Goal: Task Accomplishment & Management: Use online tool/utility

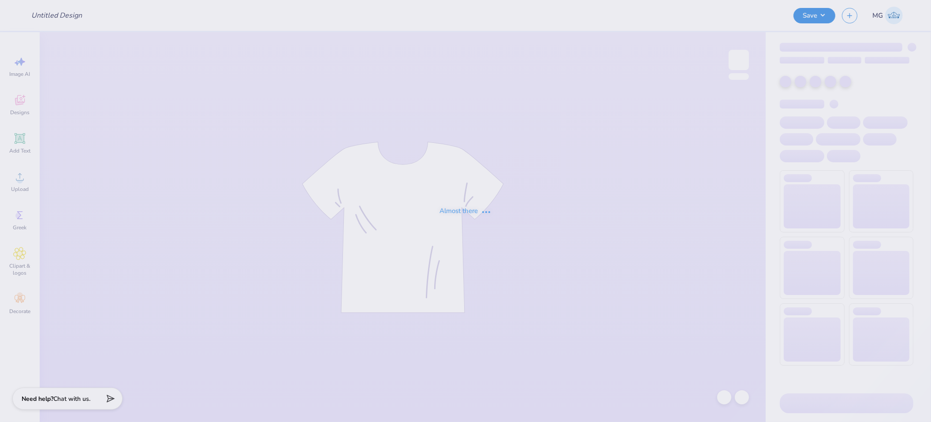
type input "think pink maybe"
type input "APC designs 2"
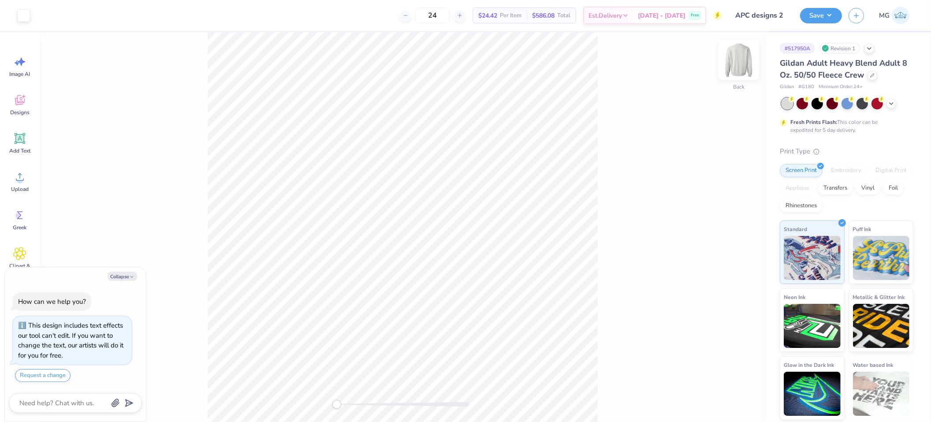
click at [734, 63] on img at bounding box center [738, 59] width 35 height 35
click at [133, 277] on icon "button" at bounding box center [131, 276] width 5 height 5
type textarea "x"
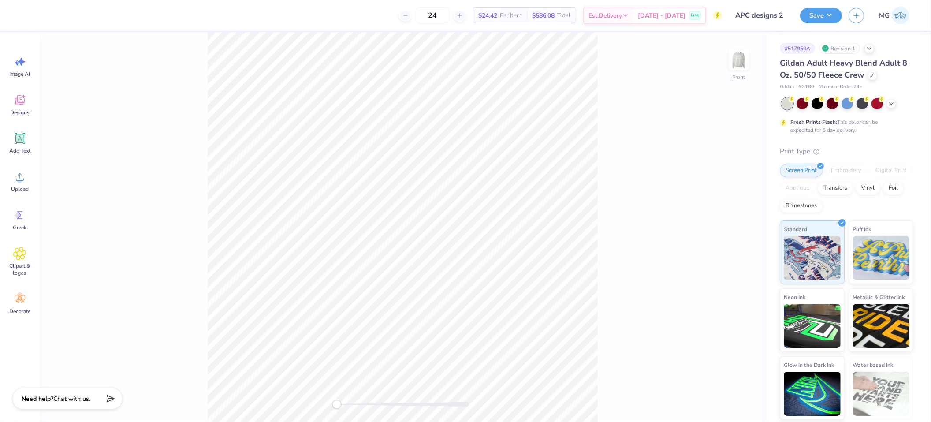
drag, startPoint x: 745, startPoint y: 58, endPoint x: 740, endPoint y: 21, distance: 36.9
click at [745, 58] on img at bounding box center [739, 60] width 18 height 18
click at [748, 57] on img at bounding box center [739, 60] width 18 height 18
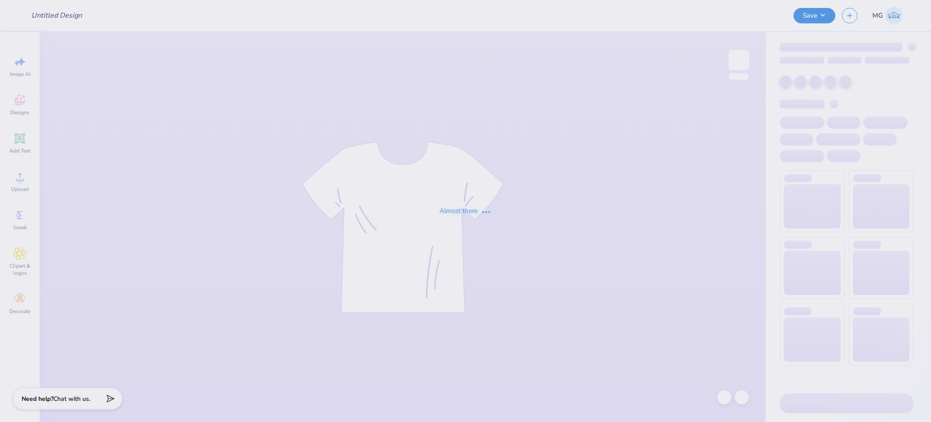
type input "Mars [PERSON_NAME] : Penn State Erie, [GEOGRAPHIC_DATA][PERSON_NAME]"
type input "TWN"
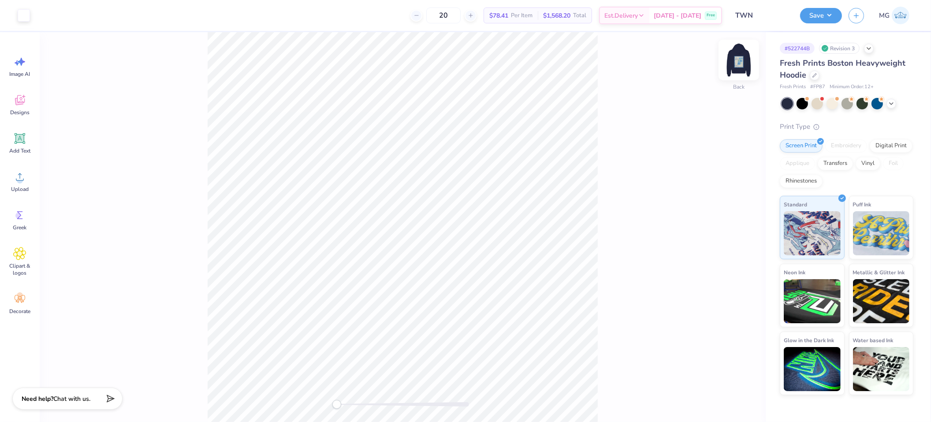
click at [741, 63] on img at bounding box center [738, 59] width 35 height 35
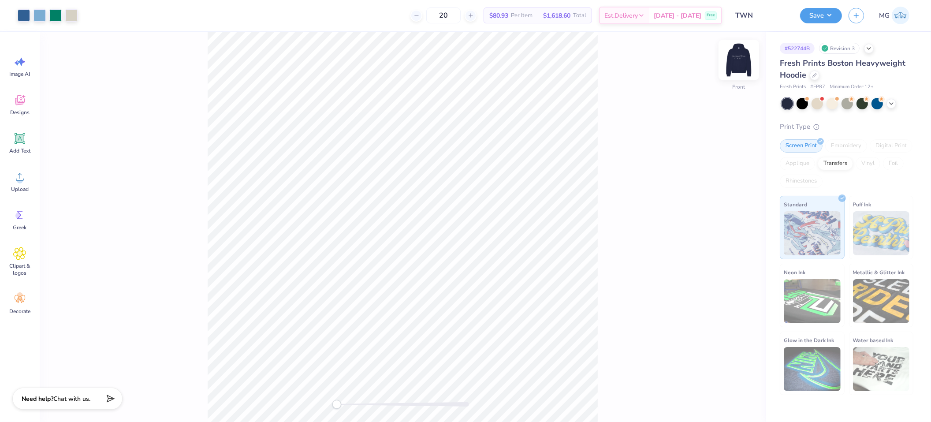
click at [734, 63] on img at bounding box center [738, 59] width 35 height 35
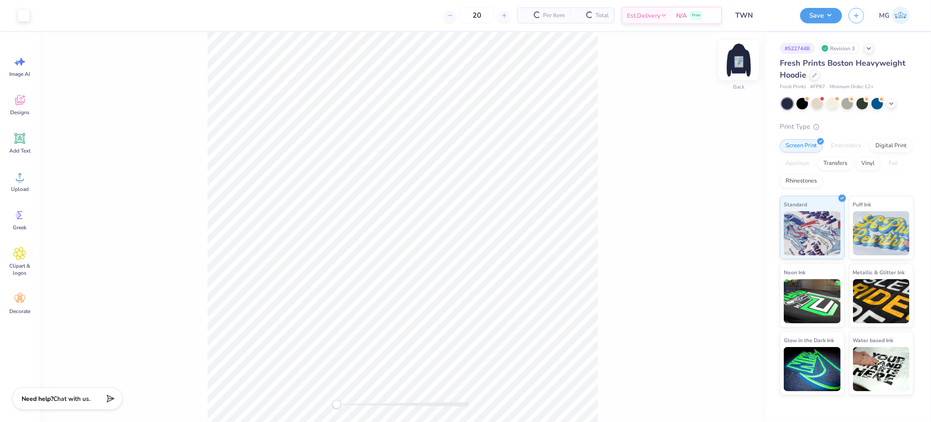
click at [739, 60] on img at bounding box center [738, 59] width 35 height 35
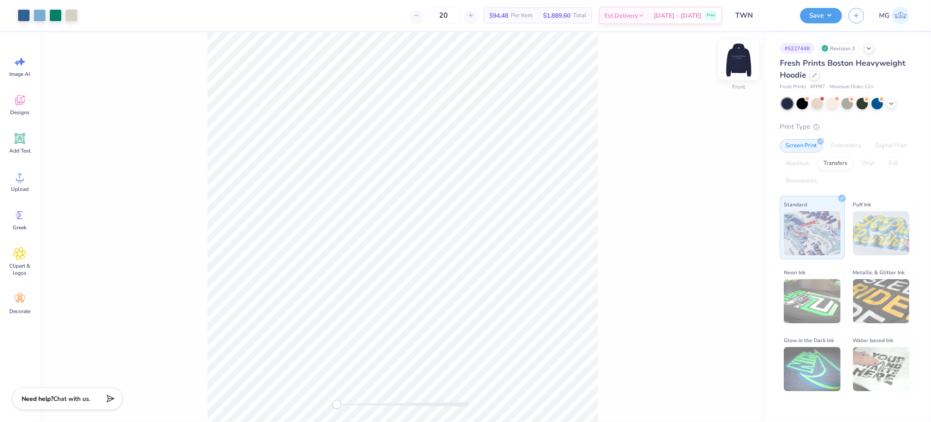
click at [733, 59] on img at bounding box center [738, 59] width 35 height 35
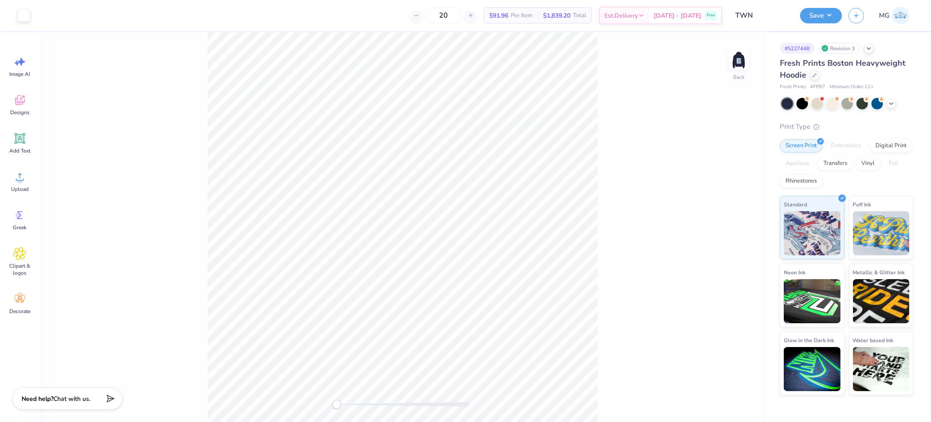
click at [612, 90] on div "Back" at bounding box center [403, 227] width 726 height 390
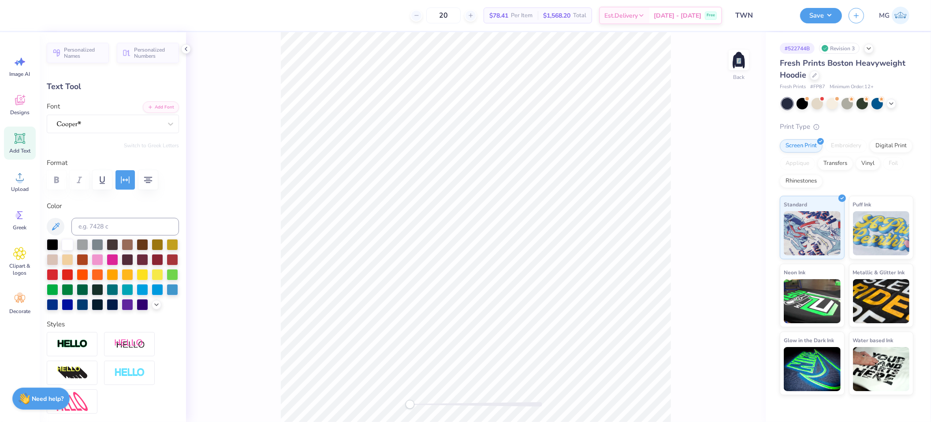
scroll to position [7, 5]
type input "14.70"
type input "1.76"
click at [677, 175] on div "Back" at bounding box center [476, 227] width 580 height 390
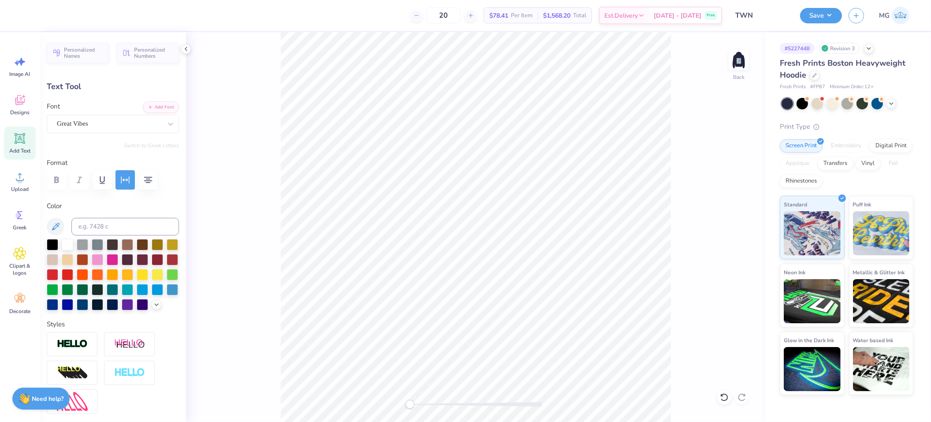
type input "3.00"
click at [149, 183] on icon "button" at bounding box center [148, 180] width 11 height 11
click at [149, 182] on icon "button" at bounding box center [148, 180] width 8 height 6
click at [149, 182] on icon "button" at bounding box center [148, 180] width 11 height 11
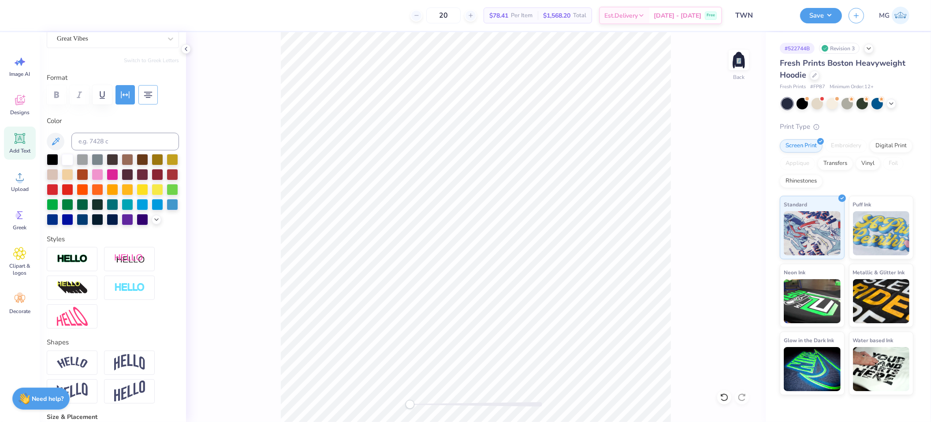
scroll to position [0, 0]
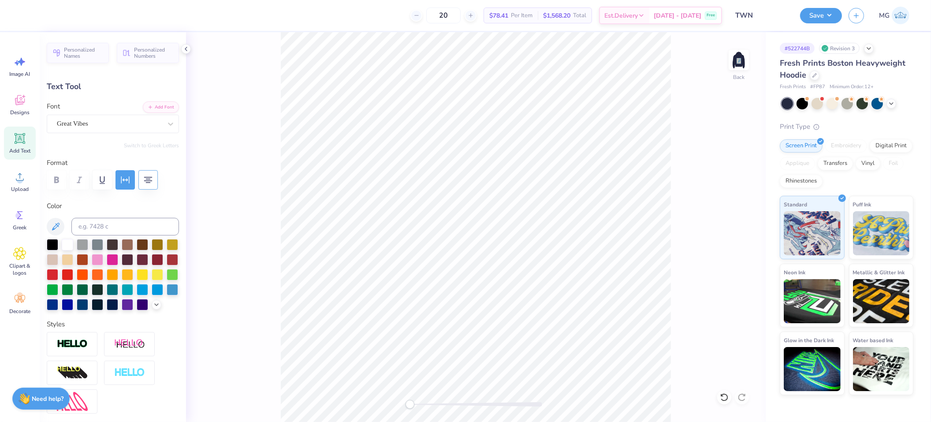
click at [276, 196] on div "Back" at bounding box center [476, 227] width 580 height 390
type input "8.90"
type input "1.19"
type input "8.96"
type input "14.70"
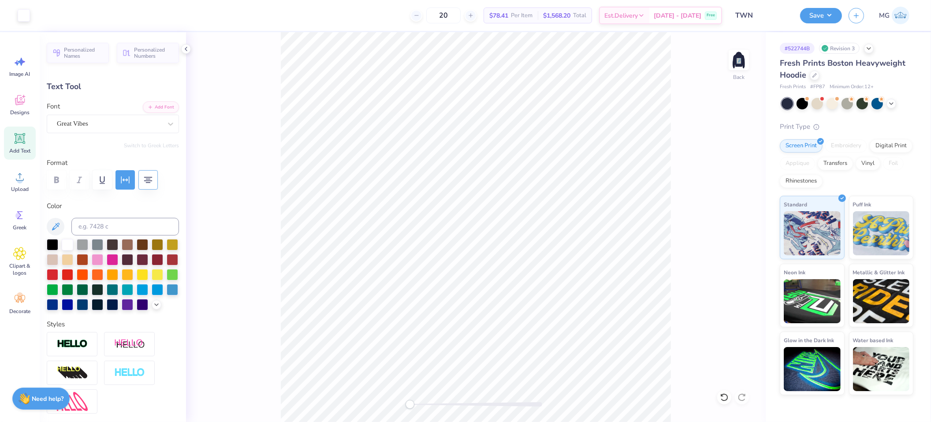
type input "1.76"
type input "3.00"
type input "8.90"
type input "1.19"
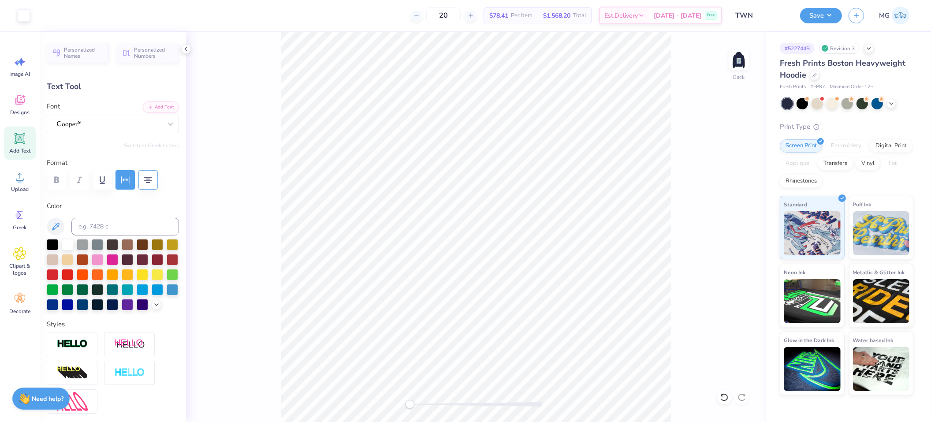
type input "11.02"
type input "14.70"
type input "1.76"
type input "3.00"
click at [225, 180] on div "Back" at bounding box center [476, 227] width 580 height 390
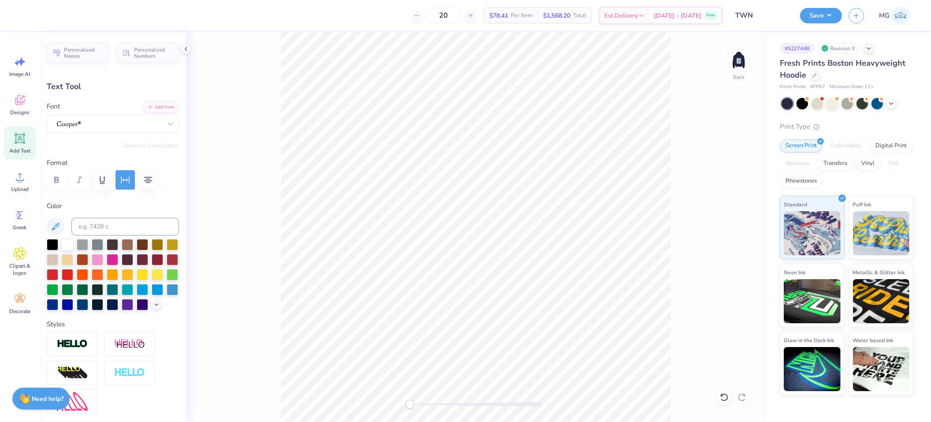
type input "8.90"
type input "1.19"
type input "11.02"
type input "14.70"
type input "1.76"
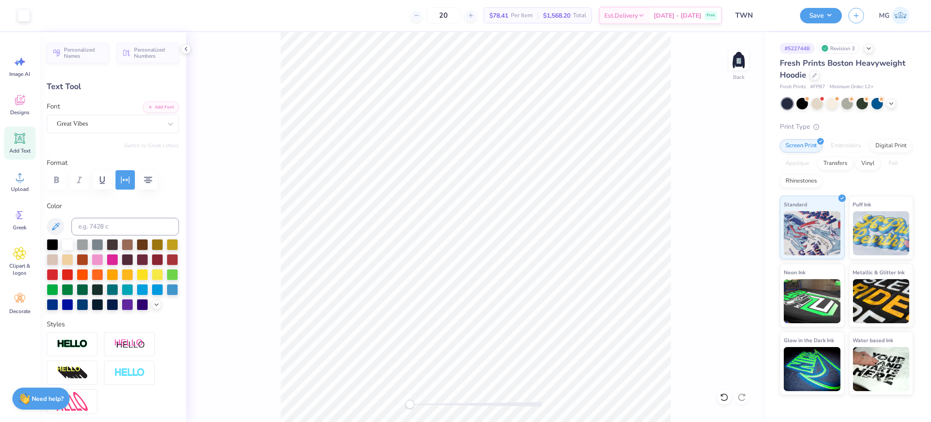
type input "3.00"
type input "8.90"
type input "1.19"
type input "11.53"
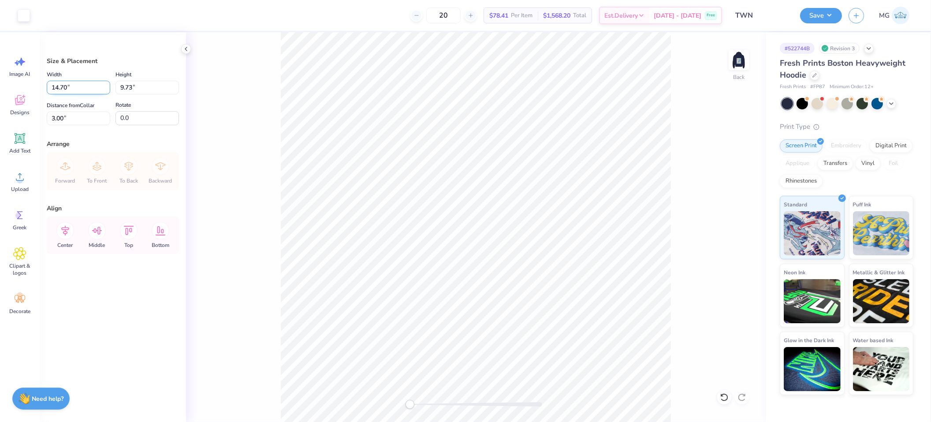
click at [65, 86] on input "14.70" at bounding box center [78, 88] width 63 height 14
type input "14.00"
type input "9.27"
drag, startPoint x: 61, startPoint y: 116, endPoint x: 65, endPoint y: 122, distance: 7.2
click at [61, 116] on input "3.23" at bounding box center [78, 119] width 63 height 14
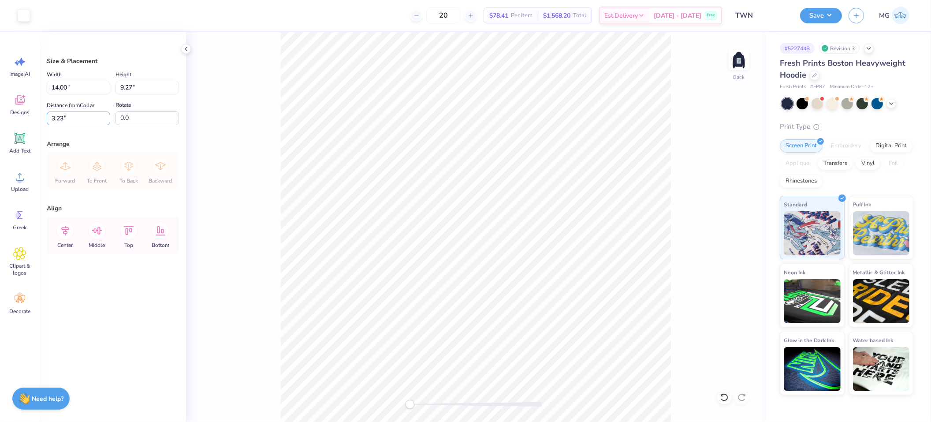
drag, startPoint x: 63, startPoint y: 117, endPoint x: 73, endPoint y: 138, distance: 23.9
click at [64, 118] on input "3.23" at bounding box center [78, 119] width 63 height 14
type input "3.00"
click at [70, 230] on icon at bounding box center [65, 231] width 18 height 18
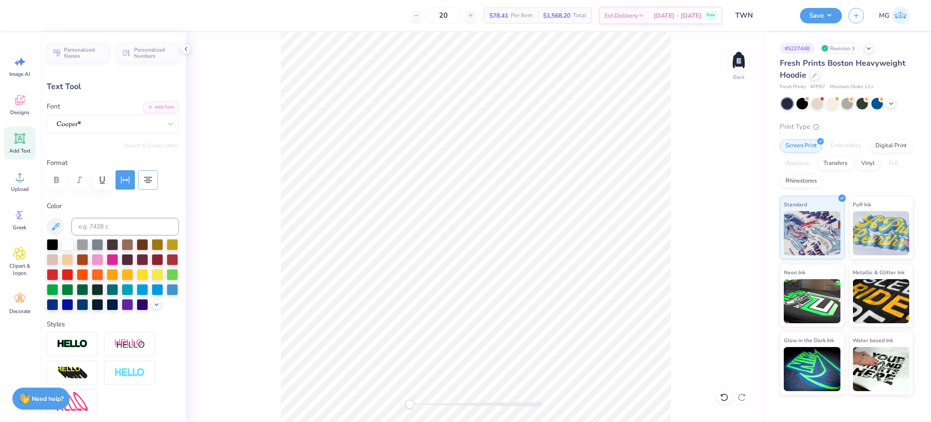
click at [149, 181] on icon "button" at bounding box center [148, 180] width 11 height 11
click at [154, 176] on button "button" at bounding box center [147, 179] width 19 height 19
click at [724, 397] on icon at bounding box center [724, 397] width 9 height 9
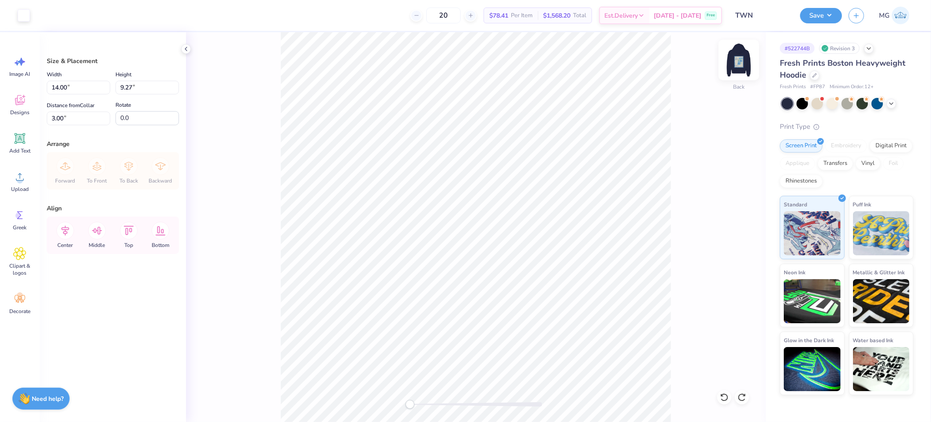
click at [735, 60] on img at bounding box center [738, 59] width 35 height 35
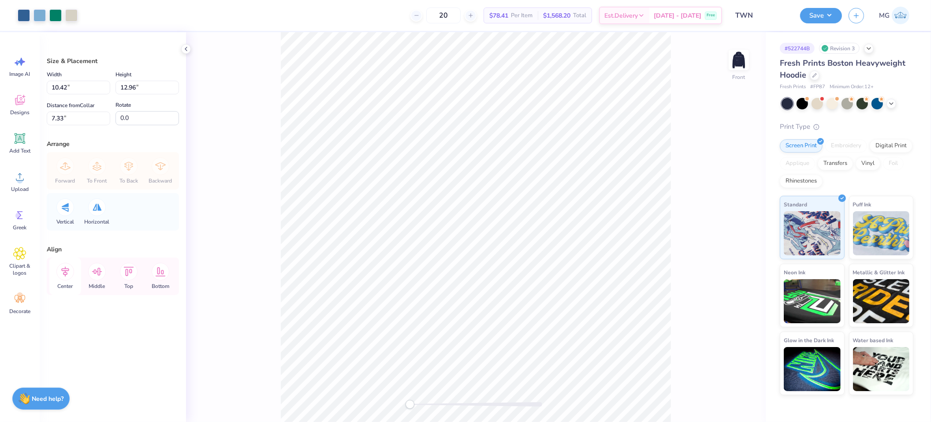
click at [63, 280] on div "Center" at bounding box center [65, 275] width 32 height 37
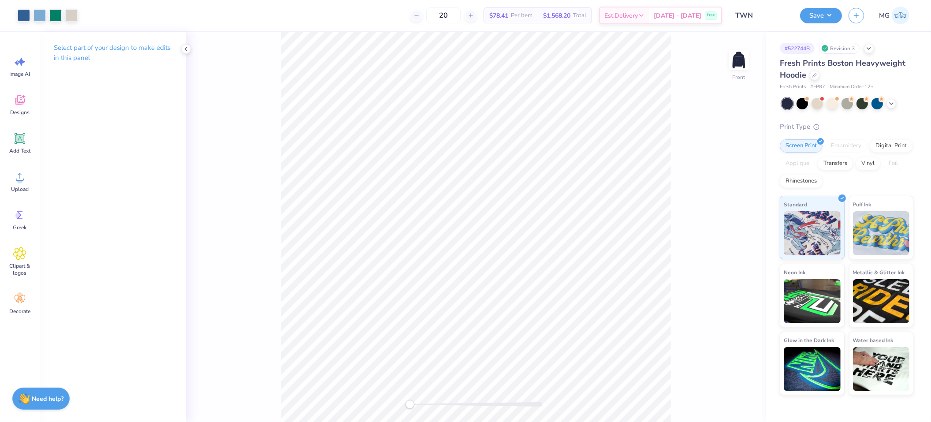
click at [63, 276] on div "Select part of your design to make edits in this panel" at bounding box center [113, 227] width 146 height 390
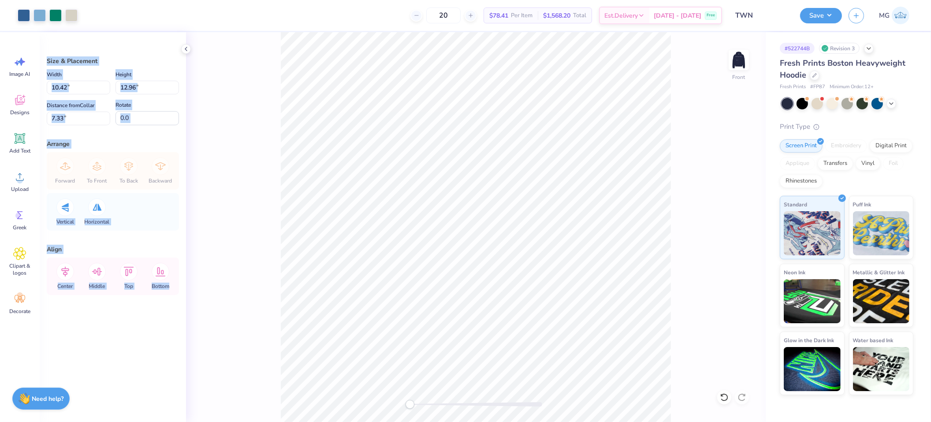
click at [243, 159] on div "Front" at bounding box center [476, 227] width 580 height 390
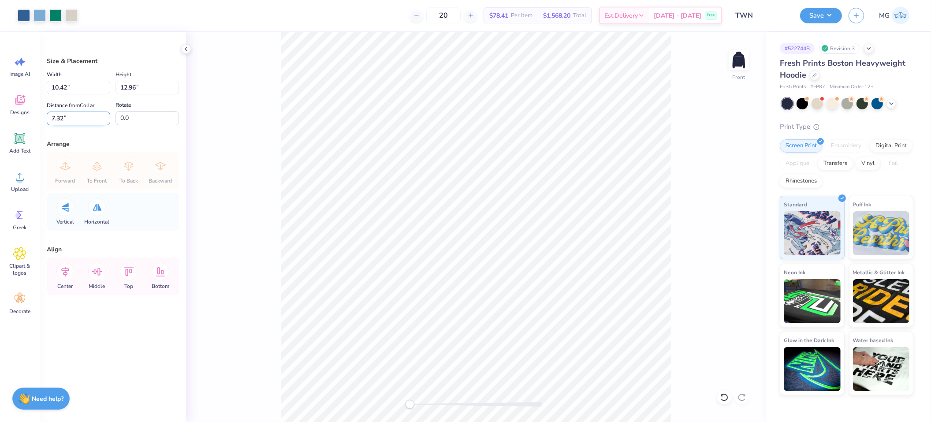
click at [62, 117] on input "7.32" at bounding box center [78, 119] width 63 height 14
type input "7"
type input "6.00"
click at [67, 88] on input "10.42" at bounding box center [78, 88] width 63 height 14
click at [136, 87] on input "12.96" at bounding box center [147, 88] width 63 height 14
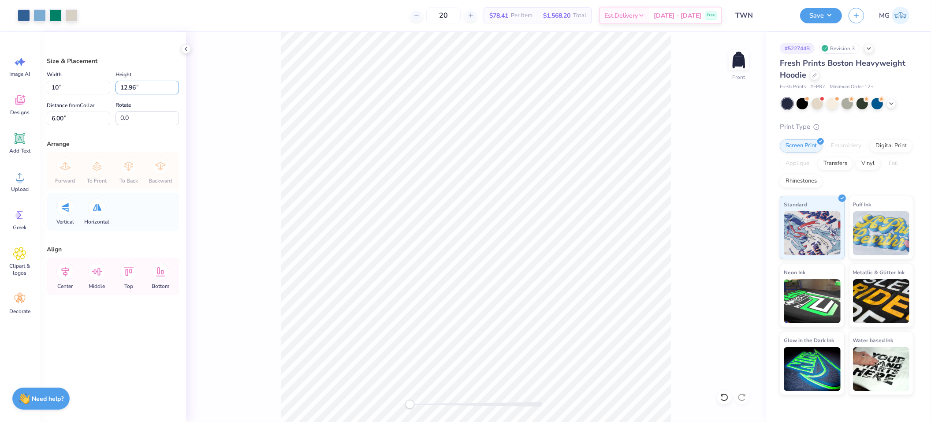
type input "10.00"
type input "12.44"
type input "6.26"
type input "12.00"
type input "9.64"
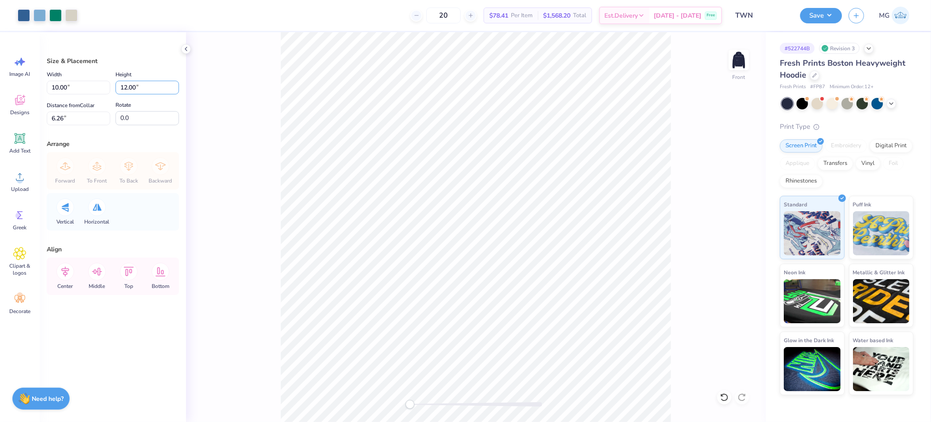
type input "6.48"
click at [128, 86] on input "12.00" at bounding box center [147, 88] width 63 height 14
type input "13.00"
type input "10.45"
type input "5.98"
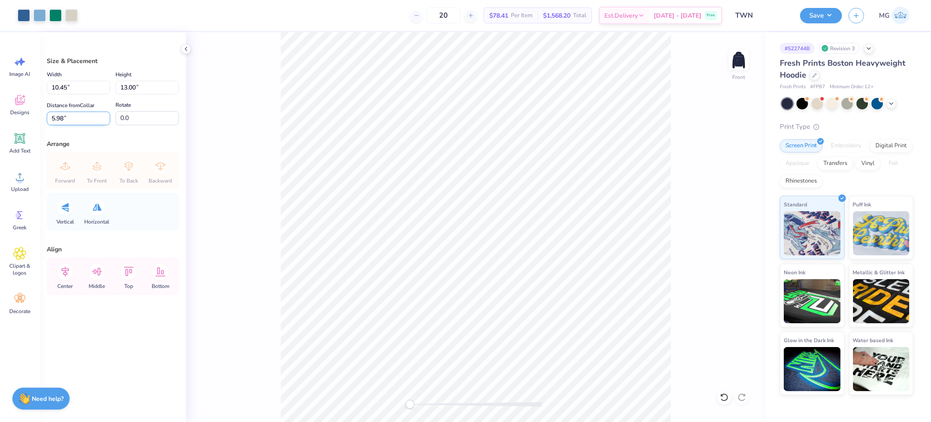
click at [64, 117] on input "5.98" at bounding box center [78, 119] width 63 height 14
type input "5"
type input "6.00"
click at [739, 66] on img at bounding box center [738, 59] width 35 height 35
click at [687, 151] on div "Back" at bounding box center [476, 227] width 580 height 390
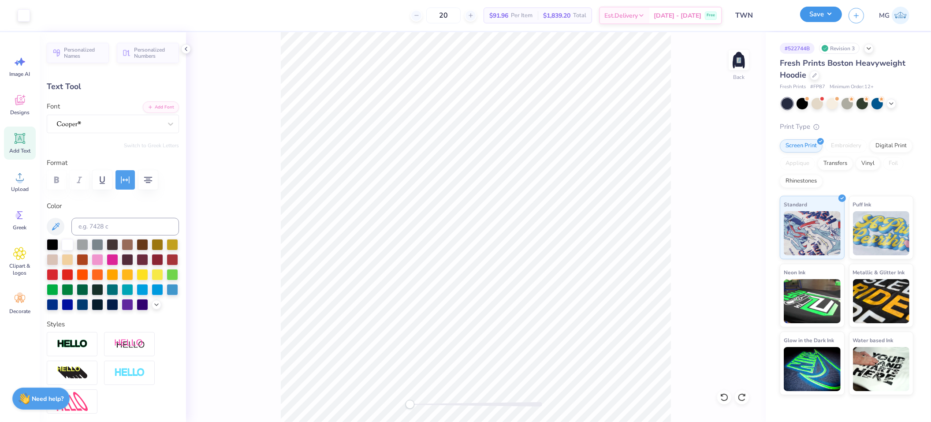
click at [829, 15] on button "Save" at bounding box center [821, 14] width 42 height 15
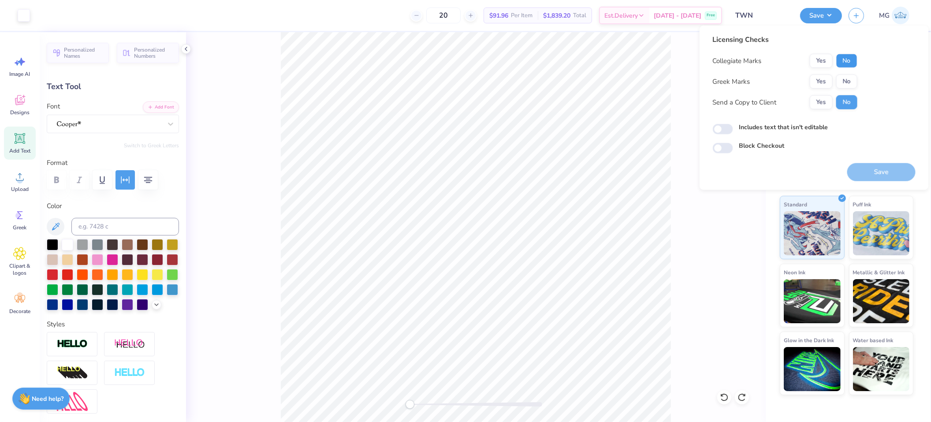
click at [844, 59] on button "No" at bounding box center [846, 61] width 21 height 14
click at [847, 78] on button "No" at bounding box center [846, 82] width 21 height 14
click at [822, 104] on button "Yes" at bounding box center [821, 102] width 23 height 14
click at [758, 123] on label "Includes text that isn't editable" at bounding box center [783, 127] width 89 height 9
click at [733, 124] on input "Includes text that isn't editable" at bounding box center [723, 129] width 20 height 11
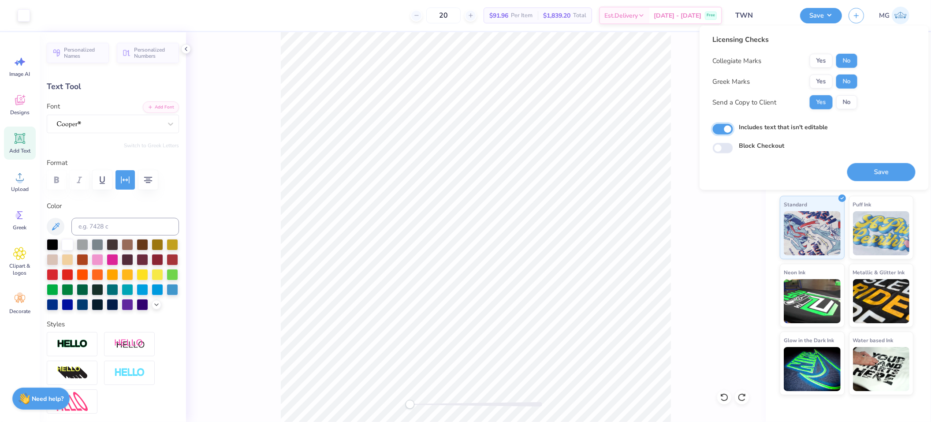
checkbox input "true"
click at [878, 143] on div "Block Checkout" at bounding box center [814, 146] width 203 height 10
click at [872, 173] on button "Save" at bounding box center [881, 172] width 68 height 18
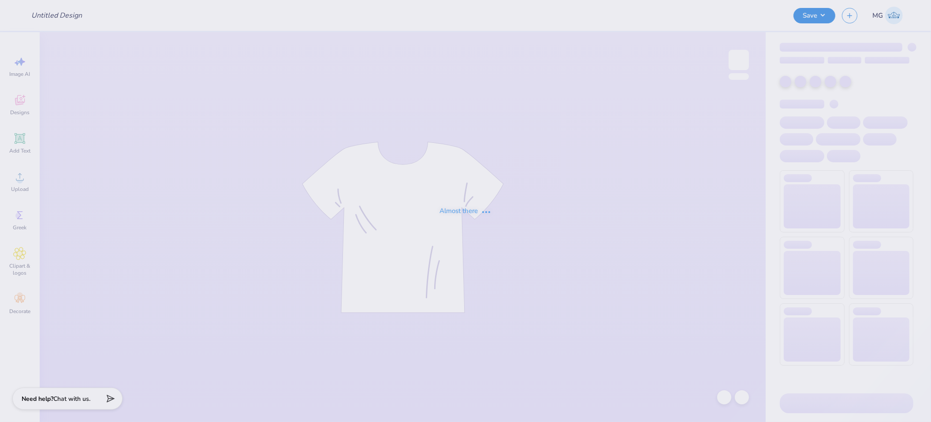
type input "sailing team tank"
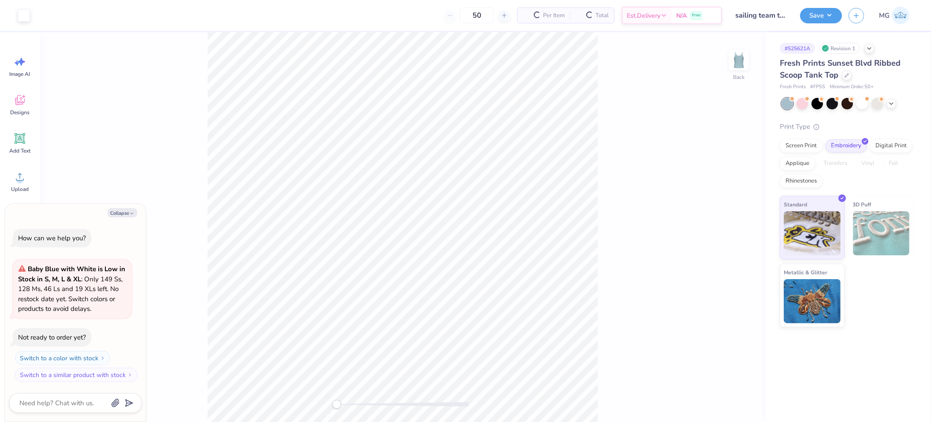
type textarea "x"
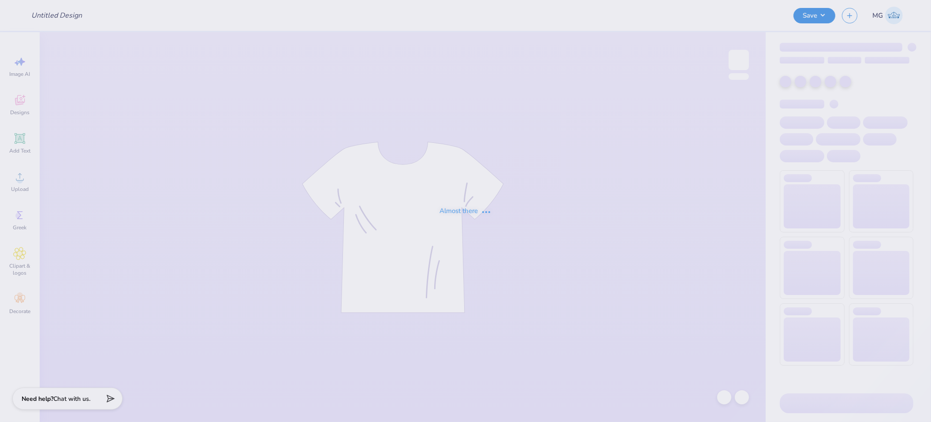
type input "PEER Merch"
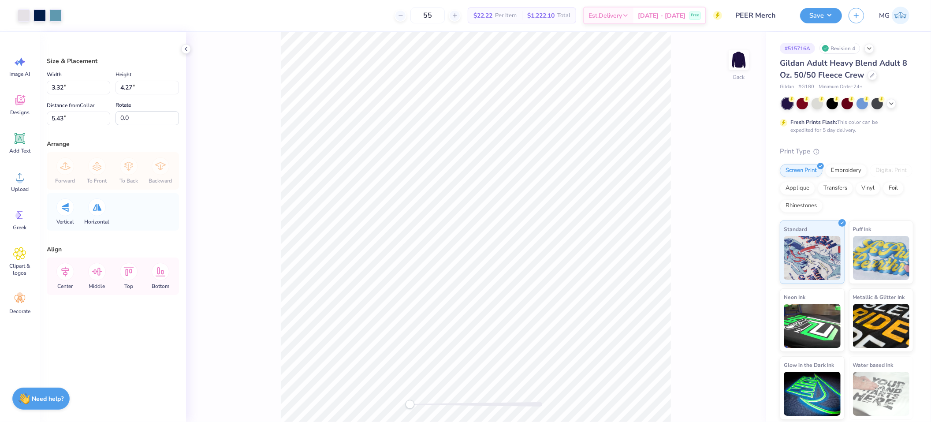
click at [683, 171] on div "Back" at bounding box center [476, 227] width 580 height 390
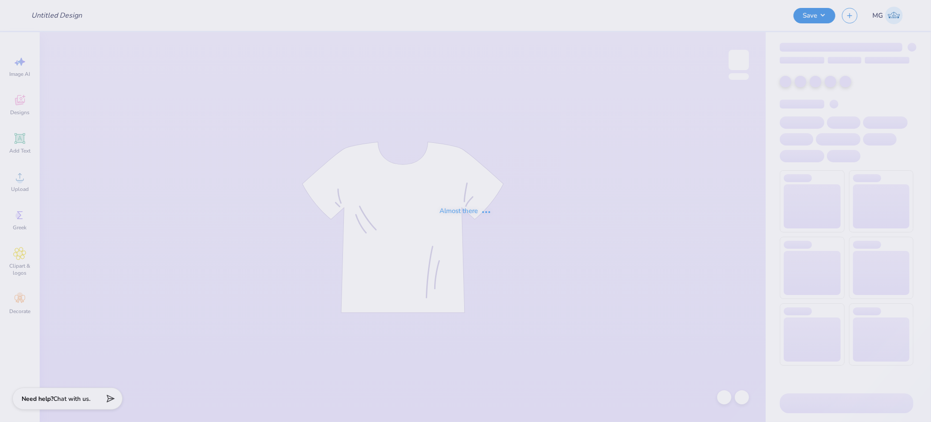
type input "sailing team tank"
type input "BBQ Crew"
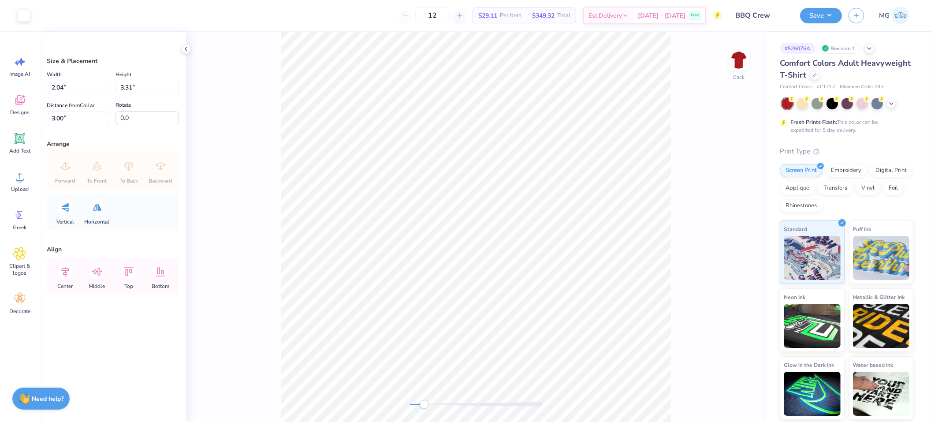
drag, startPoint x: 414, startPoint y: 403, endPoint x: 424, endPoint y: 405, distance: 10.7
click at [424, 405] on div "Accessibility label" at bounding box center [424, 404] width 9 height 9
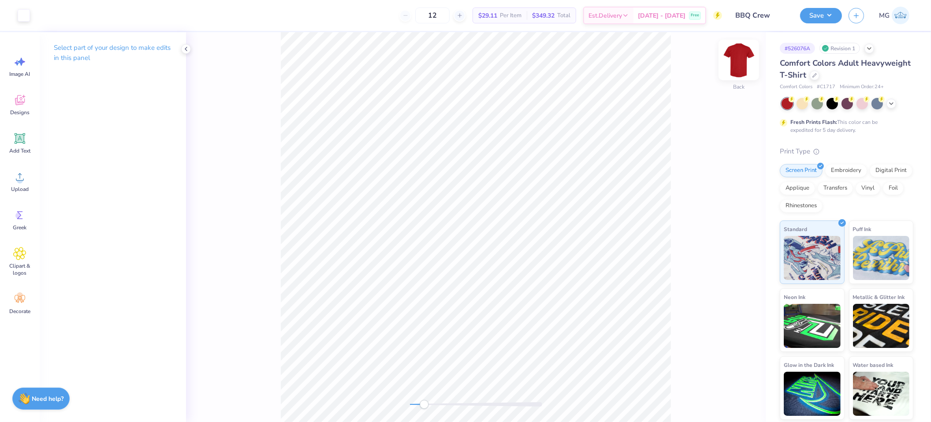
click at [737, 68] on img at bounding box center [738, 59] width 35 height 35
click at [403, 403] on div "Front" at bounding box center [476, 227] width 580 height 390
